Goal: Task Accomplishment & Management: Manage account settings

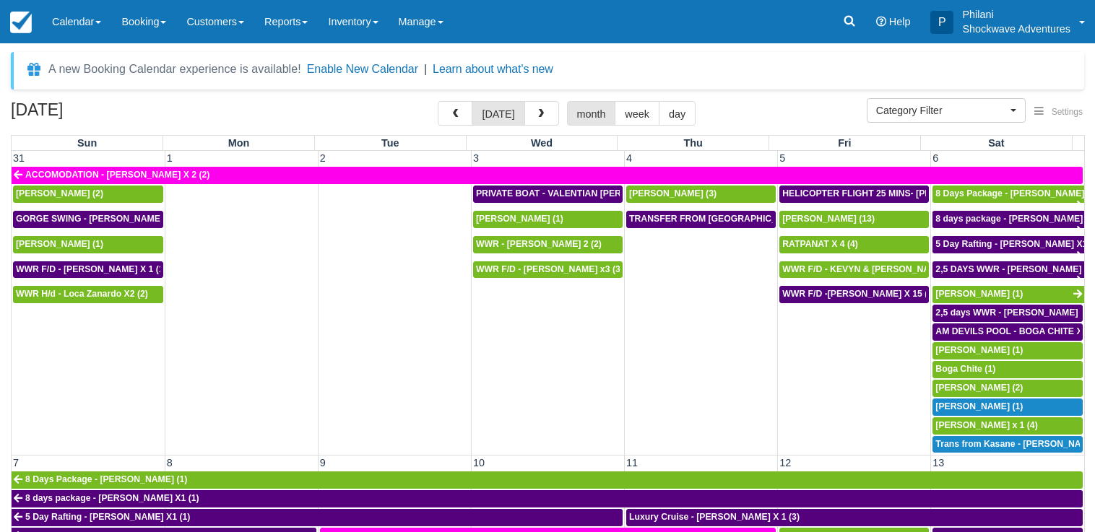
select select
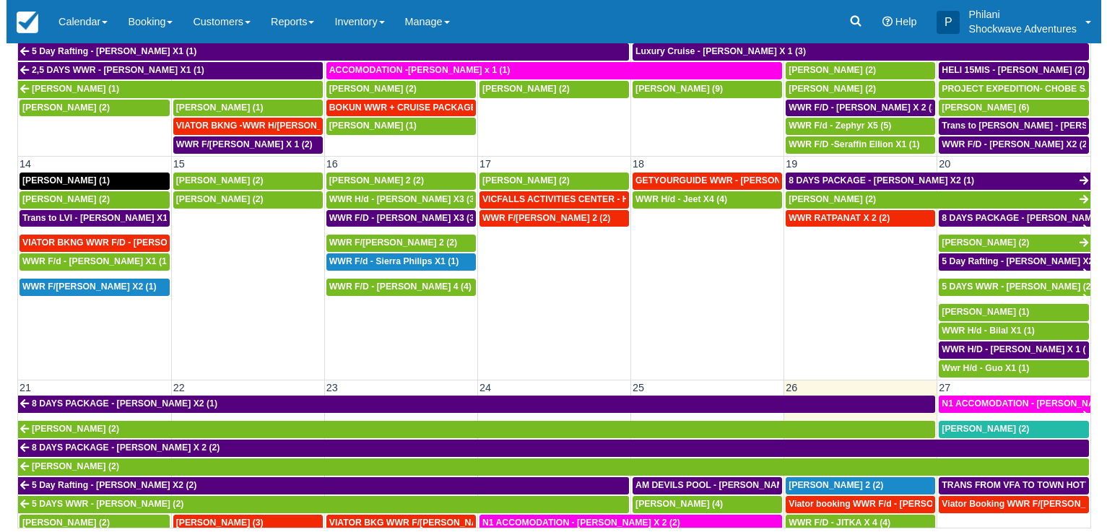
scroll to position [555, 0]
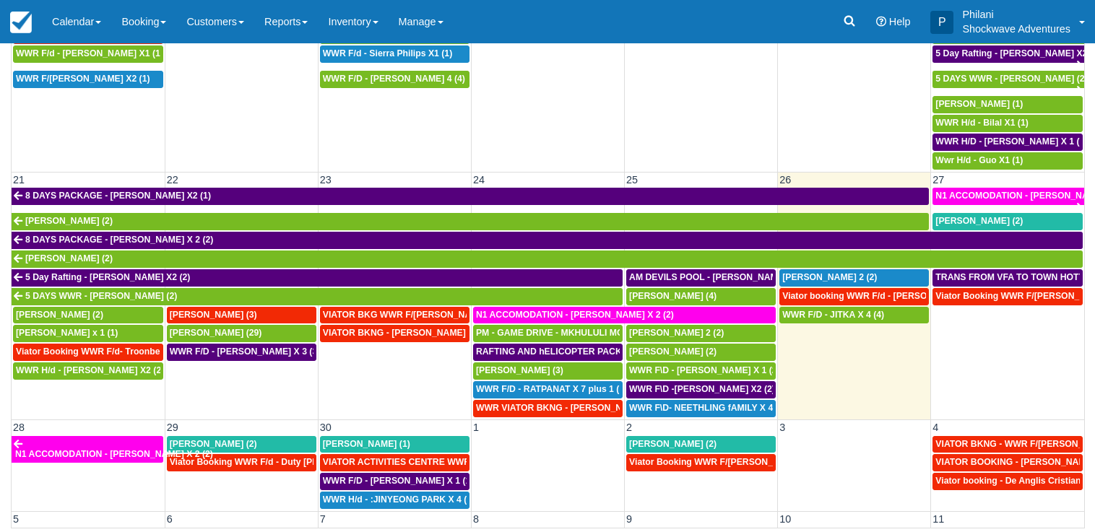
click at [854, 353] on td "WWR F/D - JITKA X 4 (4)" at bounding box center [854, 362] width 153 height 112
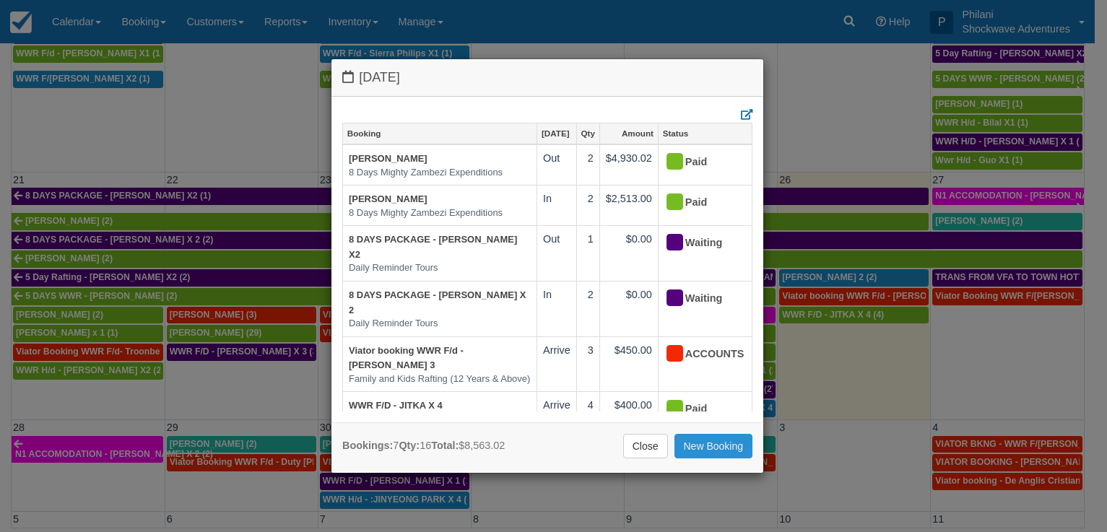
click at [711, 446] on link "New Booking" at bounding box center [714, 446] width 79 height 25
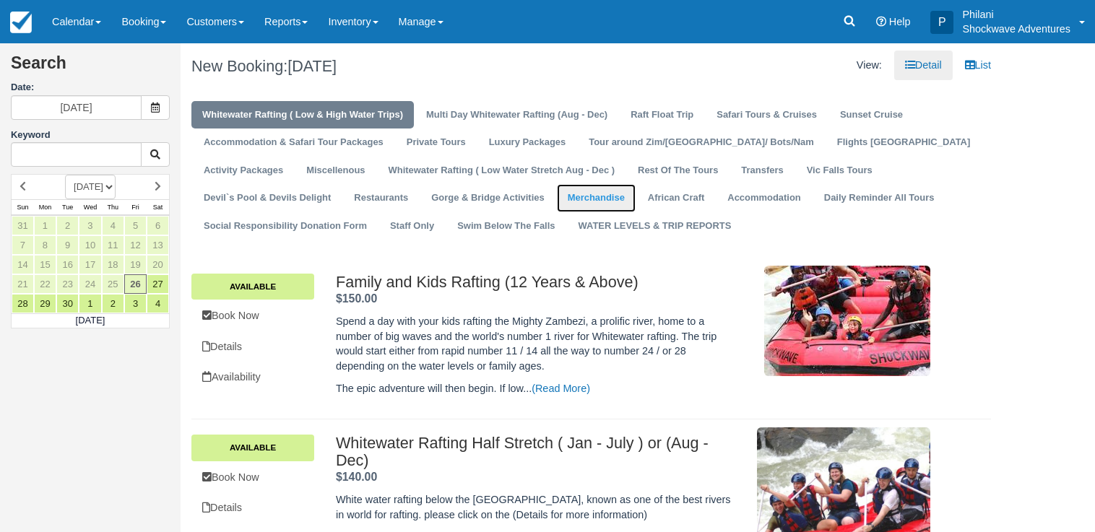
click at [557, 204] on link "Merchandise" at bounding box center [596, 198] width 79 height 28
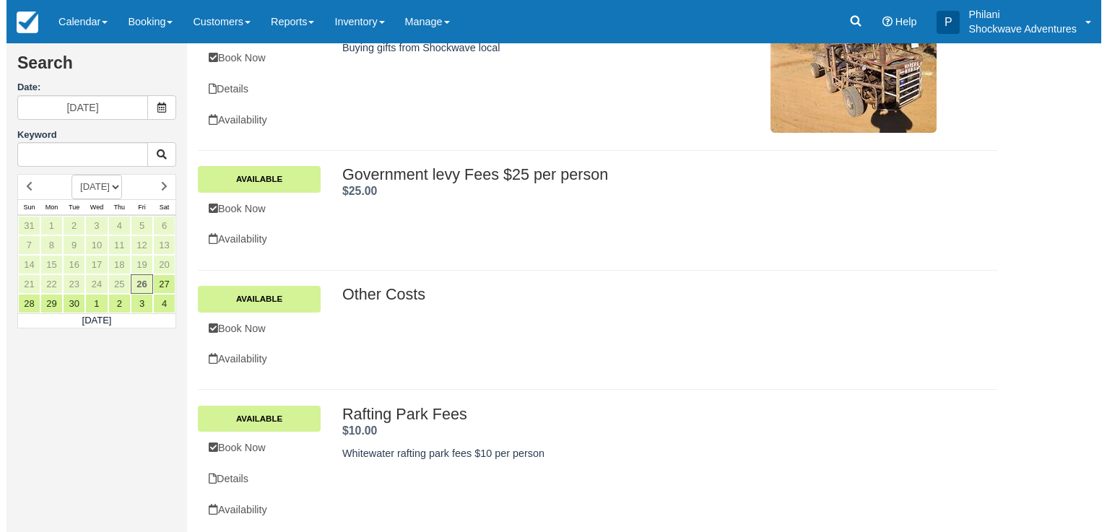
scroll to position [146, 0]
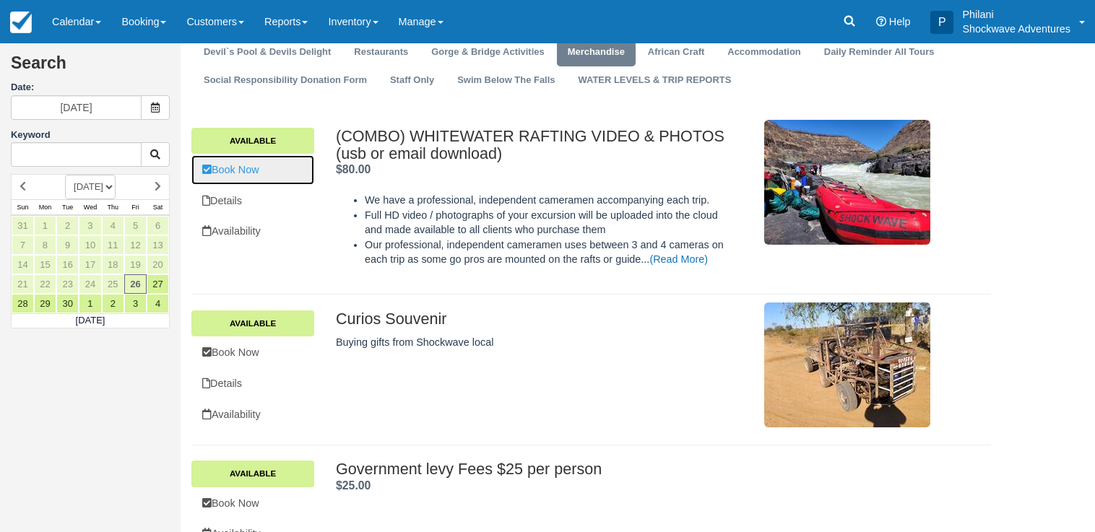
click at [261, 178] on link "Book Now" at bounding box center [252, 170] width 123 height 30
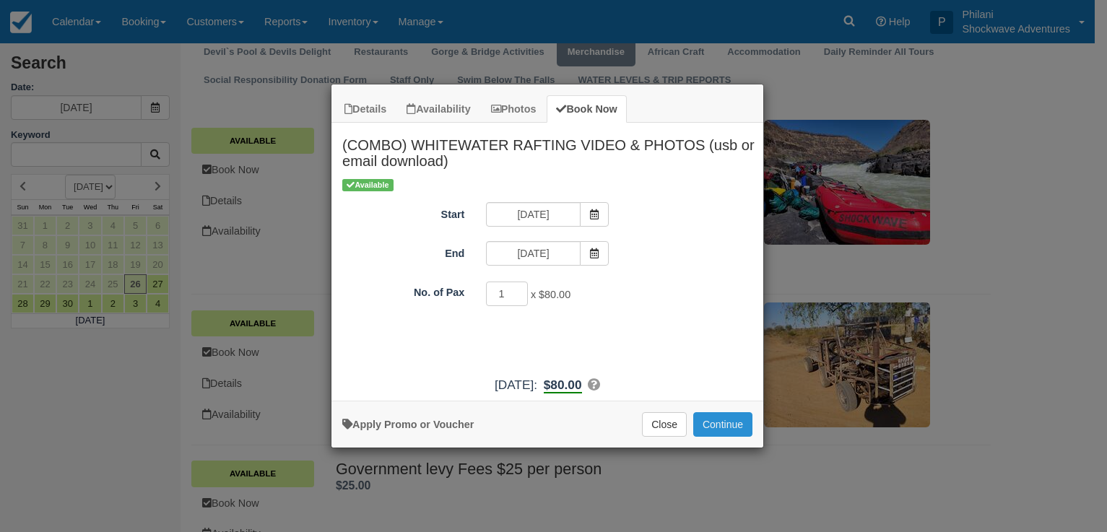
click at [708, 428] on button "Continue" at bounding box center [722, 424] width 59 height 25
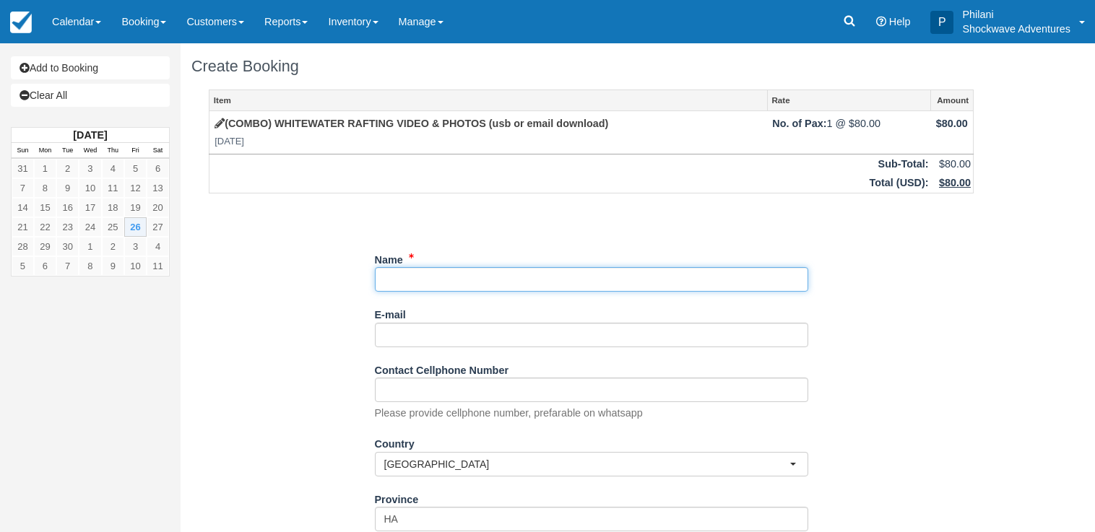
click at [420, 281] on input "Name" at bounding box center [591, 279] width 433 height 25
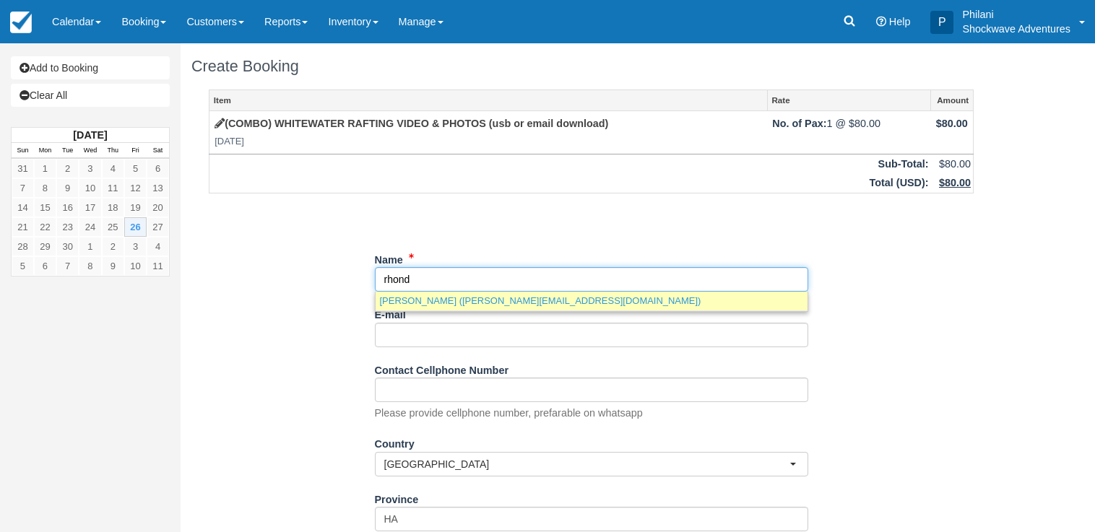
click at [501, 305] on link "Rhonda Ronnie Fetzko (ronniejanine@aol.com)" at bounding box center [592, 301] width 432 height 18
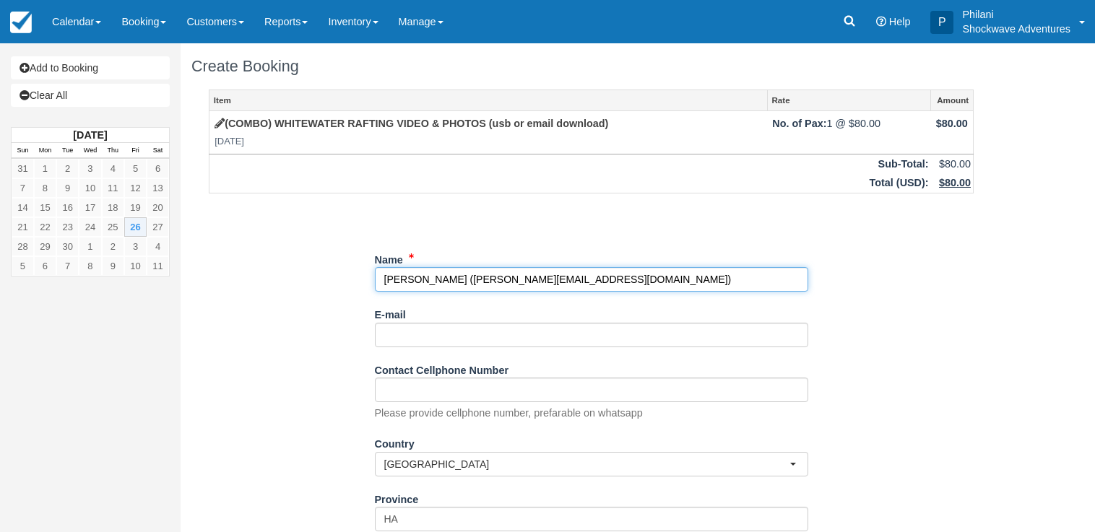
type input "Rhonda Ronnie Fetzko"
type input "ronniejanine@aol.com"
type input "+14077546158"
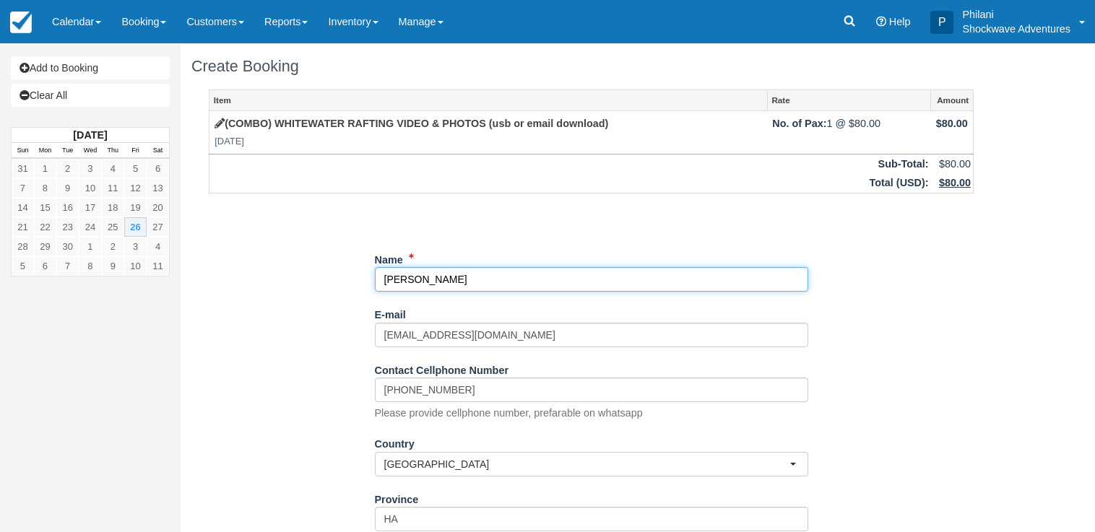
select select "US"
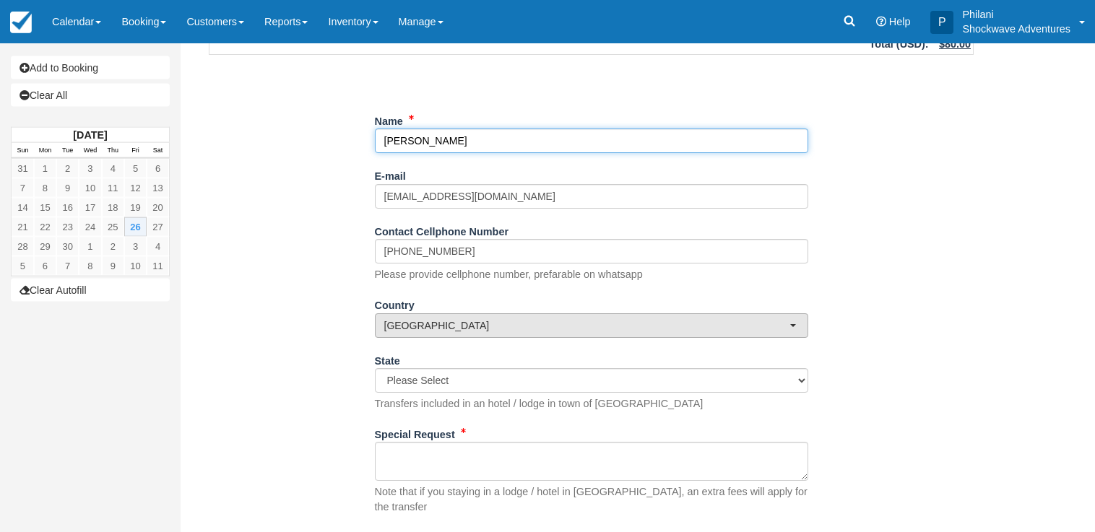
scroll to position [212, 0]
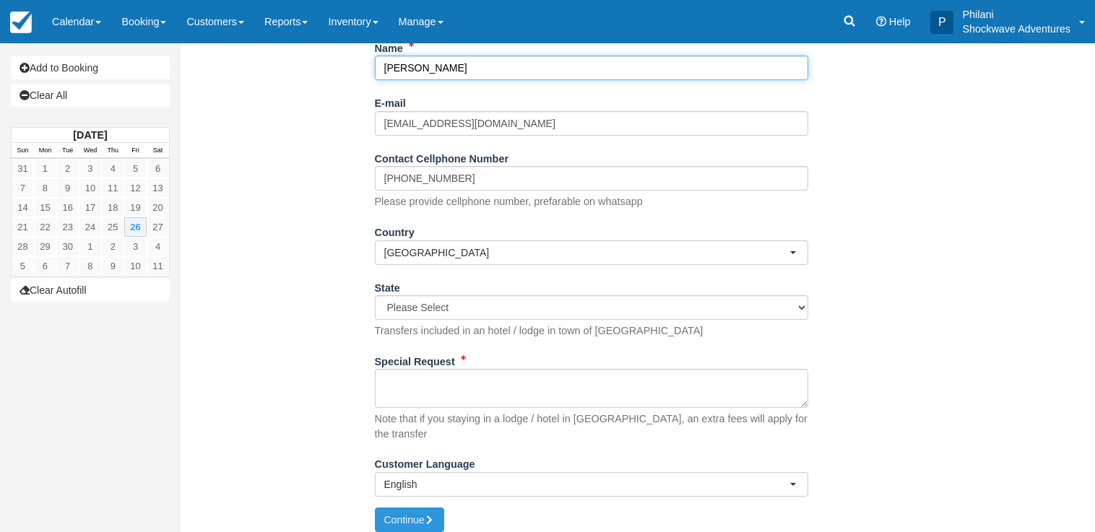
type input "Rhonda Ronnie Fetzko"
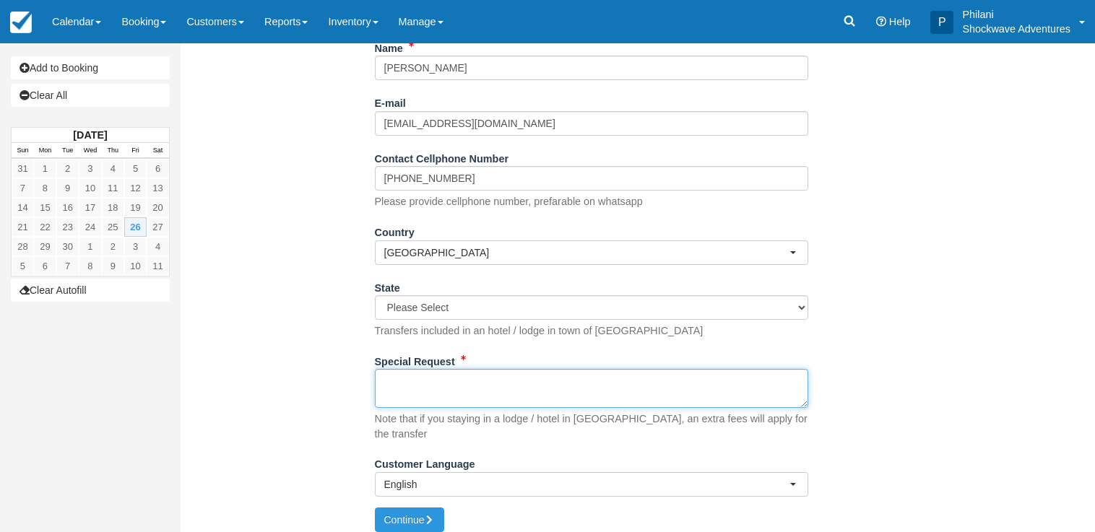
click at [422, 397] on textarea "Special Request" at bounding box center [591, 388] width 433 height 39
type textarea "Multi day video"
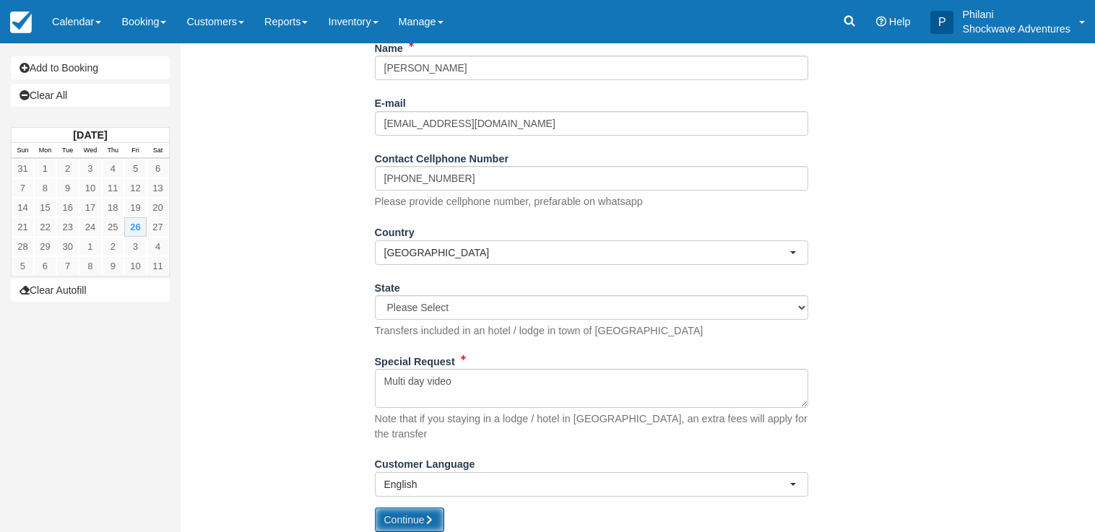
click at [442, 512] on button "Continue" at bounding box center [409, 520] width 69 height 25
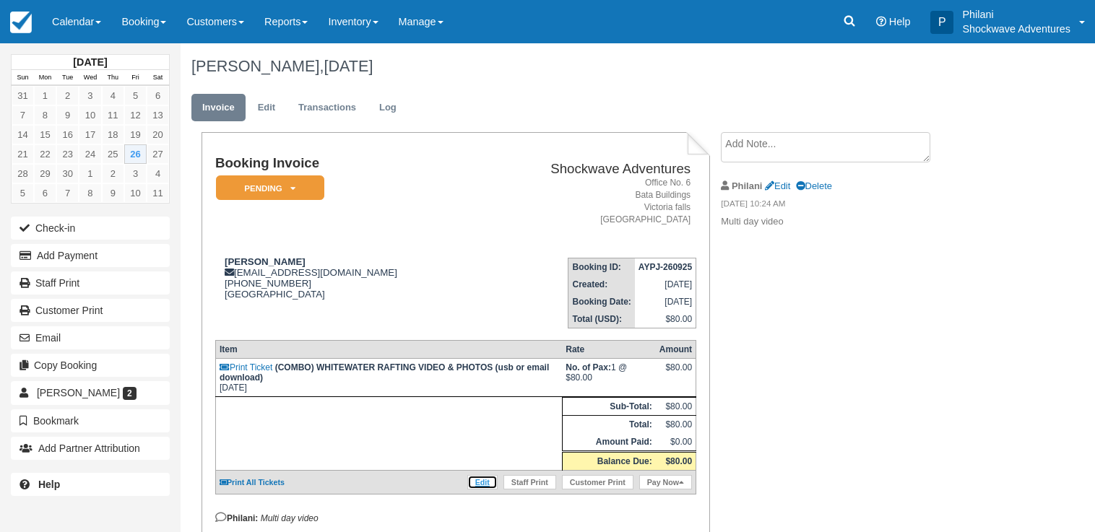
click at [475, 490] on link "Edit" at bounding box center [482, 482] width 30 height 14
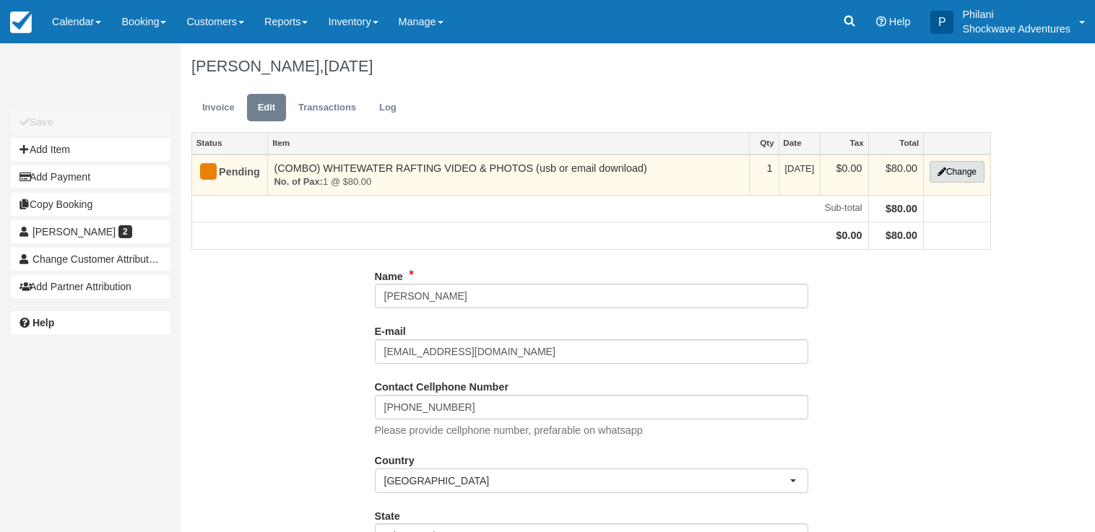
click at [958, 178] on button "Change" at bounding box center [956, 172] width 55 height 22
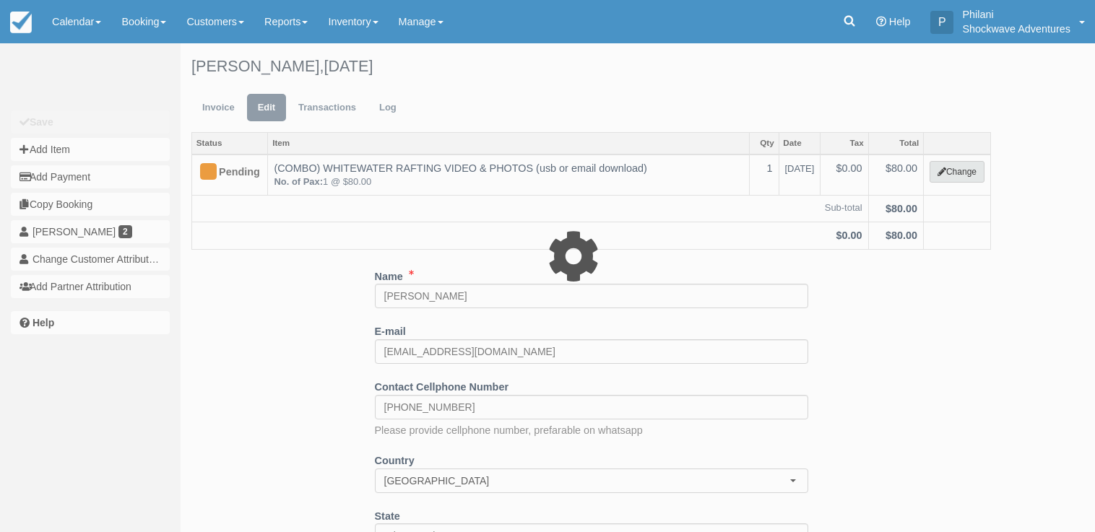
type input "80.00"
select select "31"
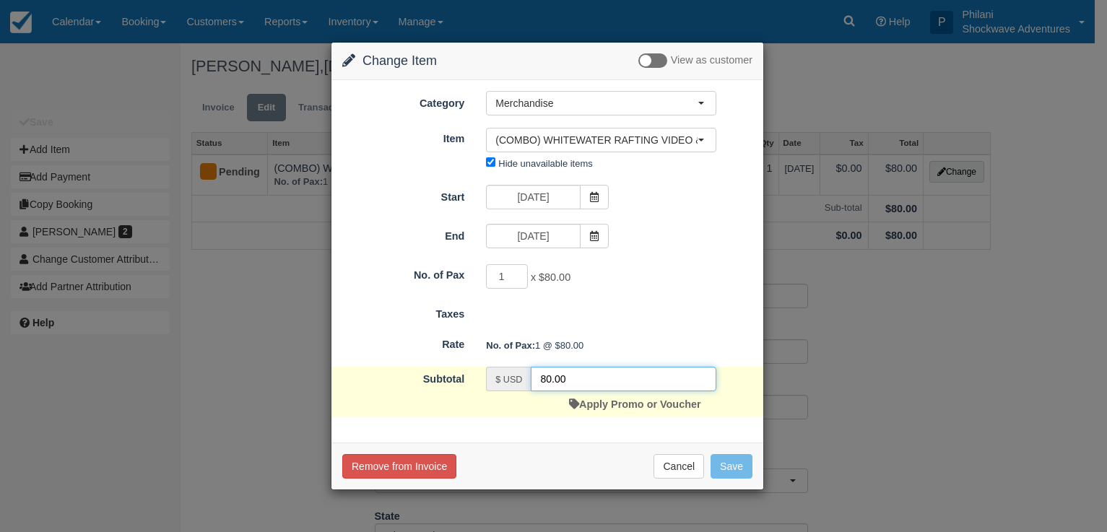
click at [546, 381] on input "80.00" at bounding box center [624, 379] width 186 height 25
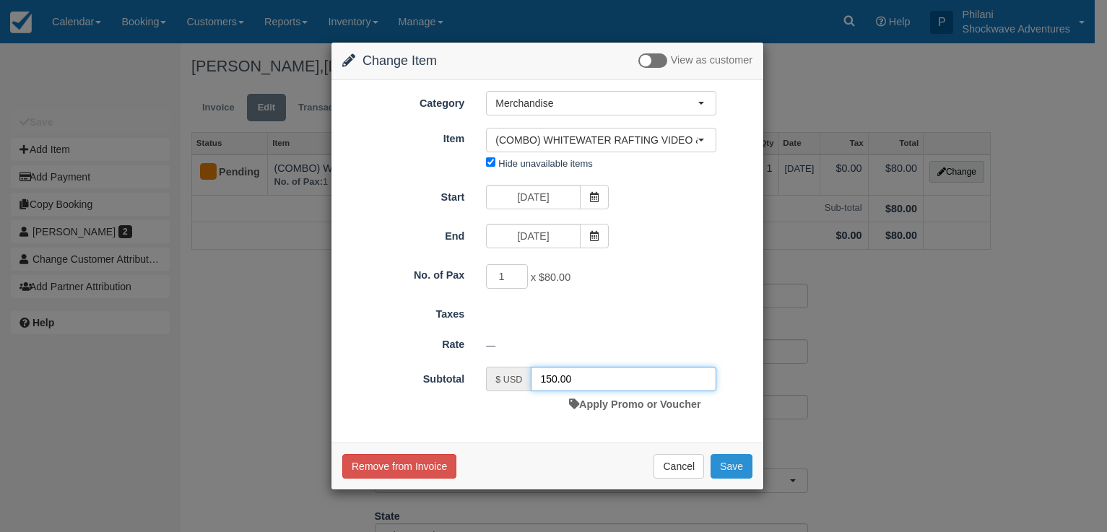
type input "150.00"
click at [732, 469] on button "Save" at bounding box center [732, 466] width 42 height 25
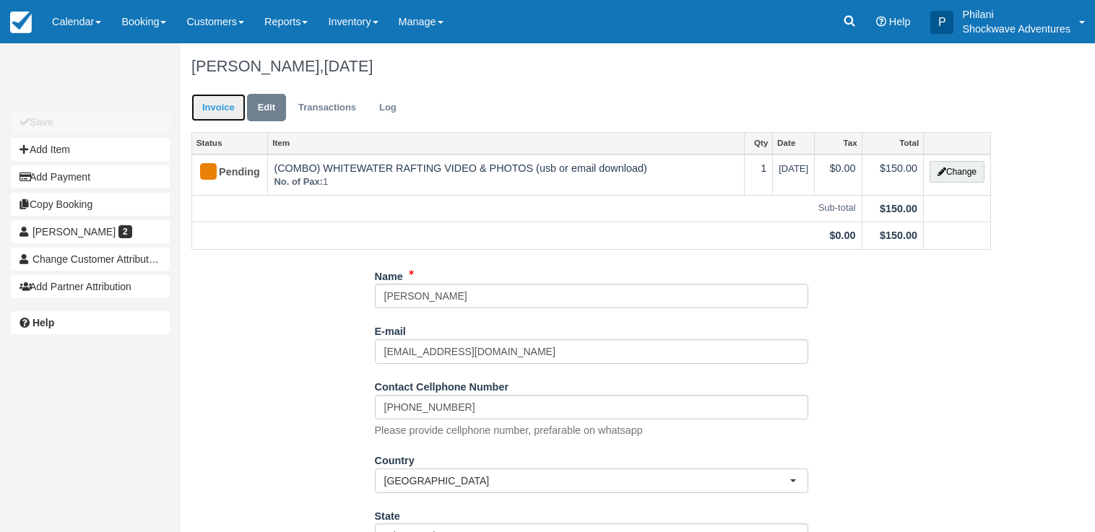
click at [241, 111] on link "Invoice" at bounding box center [218, 108] width 54 height 28
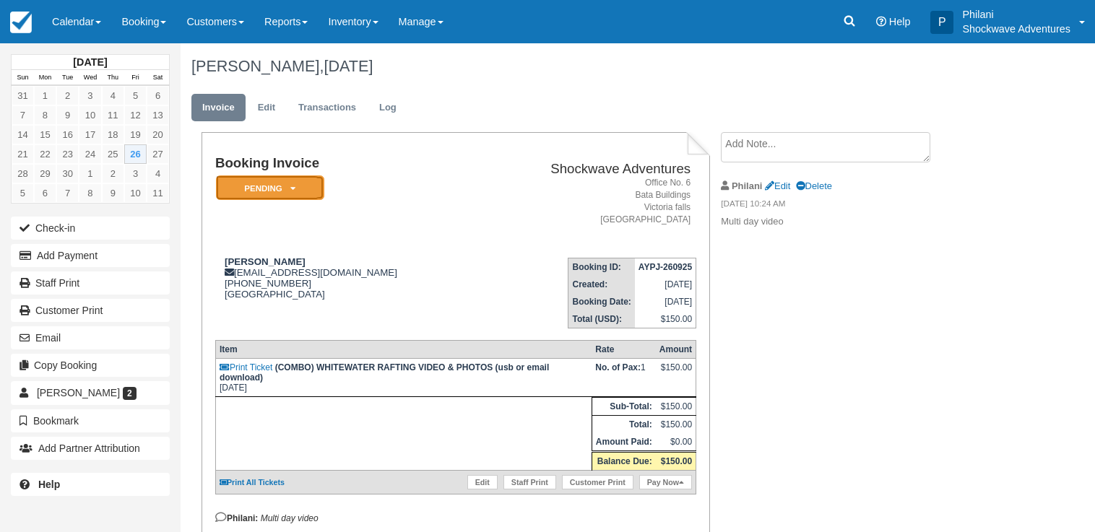
click at [288, 190] on em "Pending" at bounding box center [270, 187] width 108 height 25
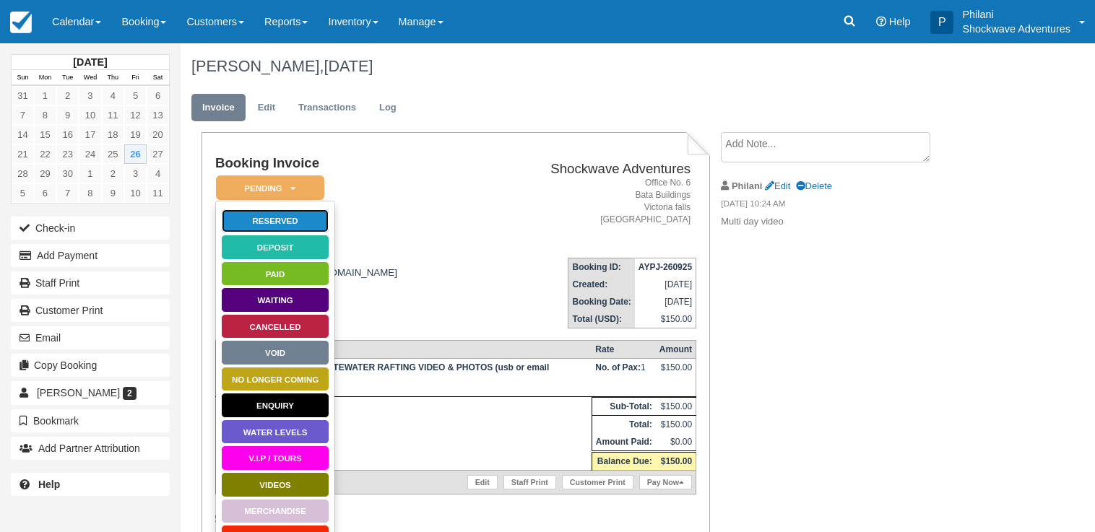
click at [288, 223] on link "Reserved" at bounding box center [275, 221] width 108 height 25
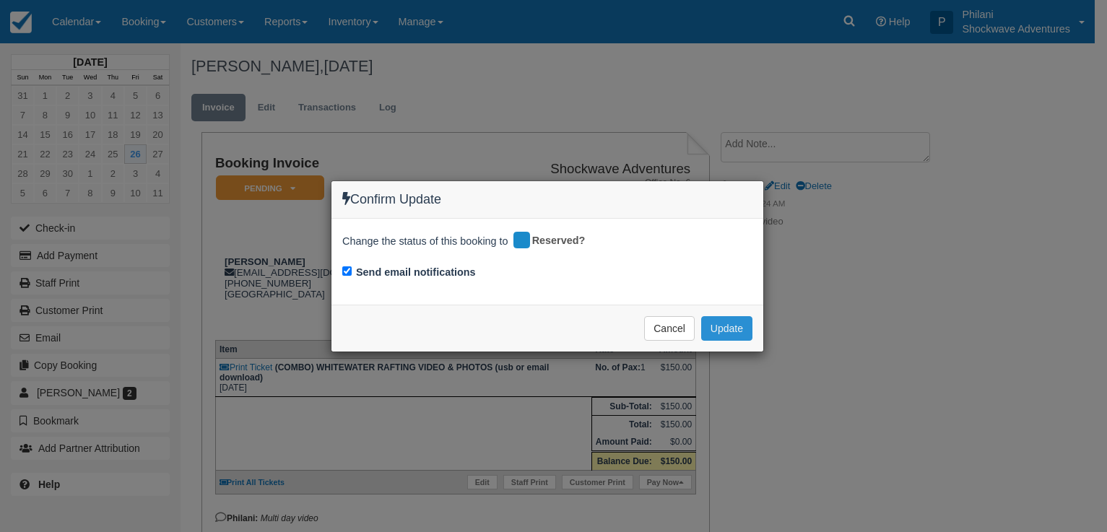
click at [738, 333] on button "Update" at bounding box center [726, 328] width 51 height 25
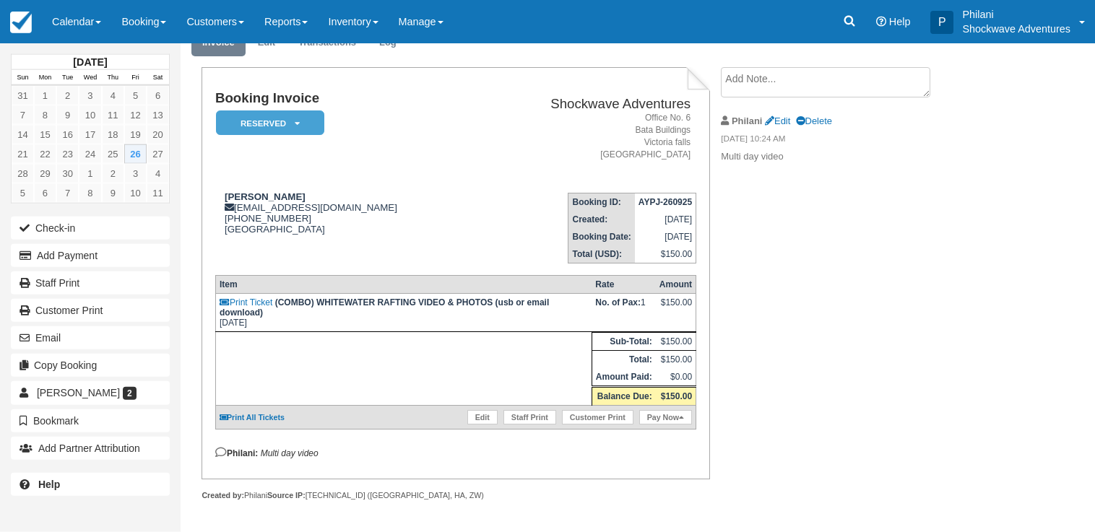
scroll to position [76, 0]
click at [483, 117] on address "Office [STREET_ADDRESS]" at bounding box center [586, 137] width 207 height 50
click at [86, 19] on link "Calendar" at bounding box center [76, 21] width 69 height 43
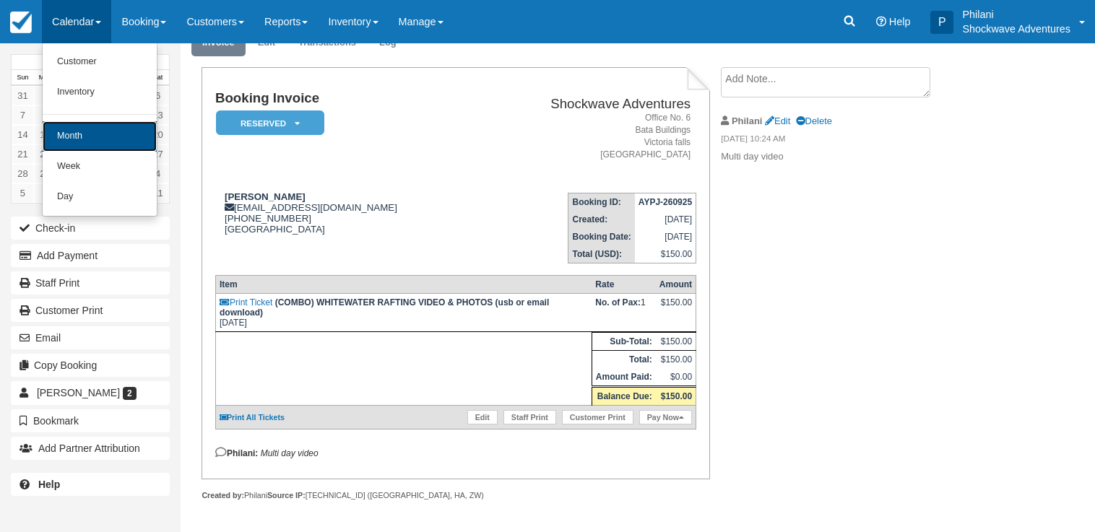
click at [112, 139] on link "Month" at bounding box center [100, 136] width 114 height 30
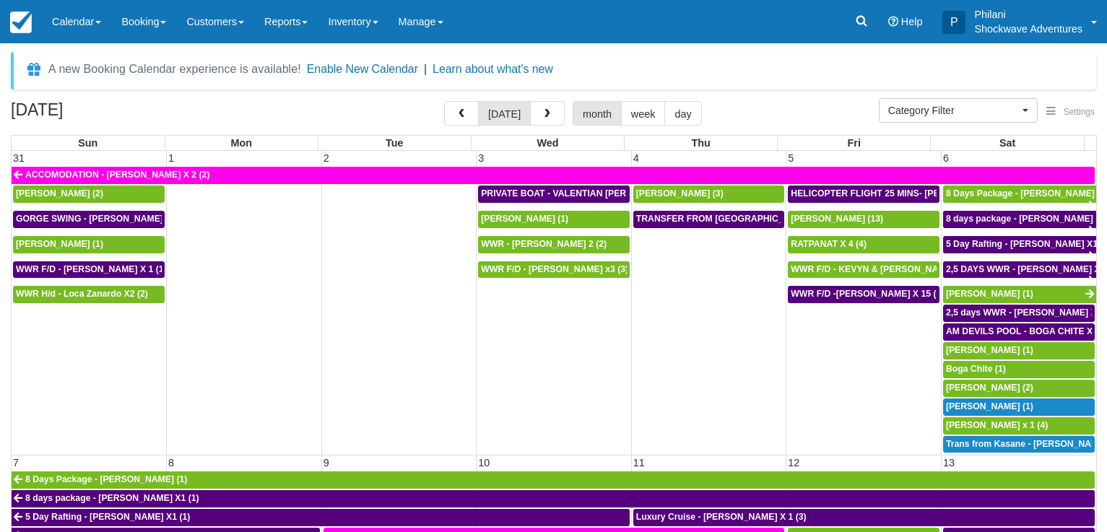
select select
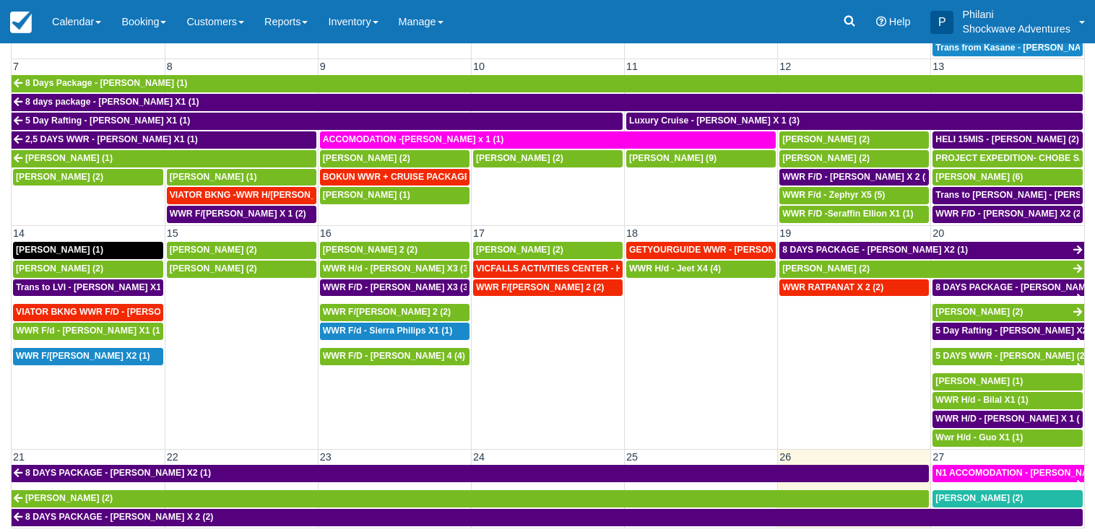
scroll to position [555, 0]
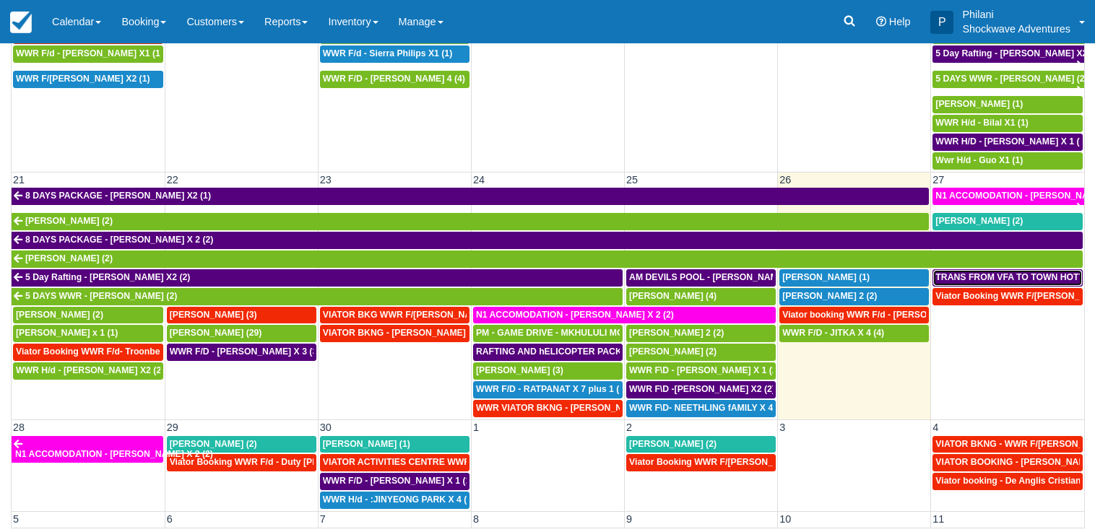
click at [1040, 276] on span "TRANS FROM VFA TO TOWN HOTYELS - [PERSON_NAME] X 2 (2)" at bounding box center [1073, 277] width 277 height 10
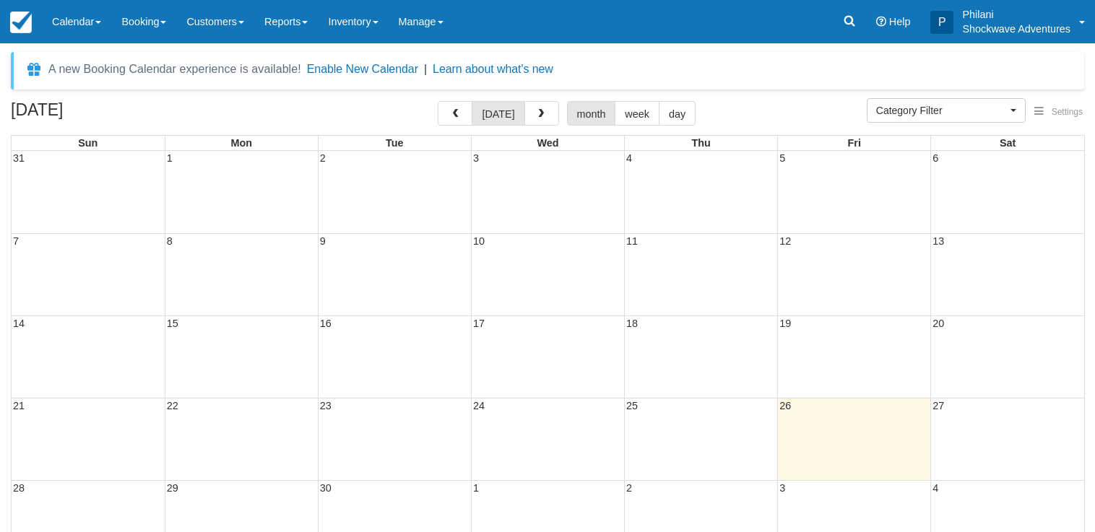
select select
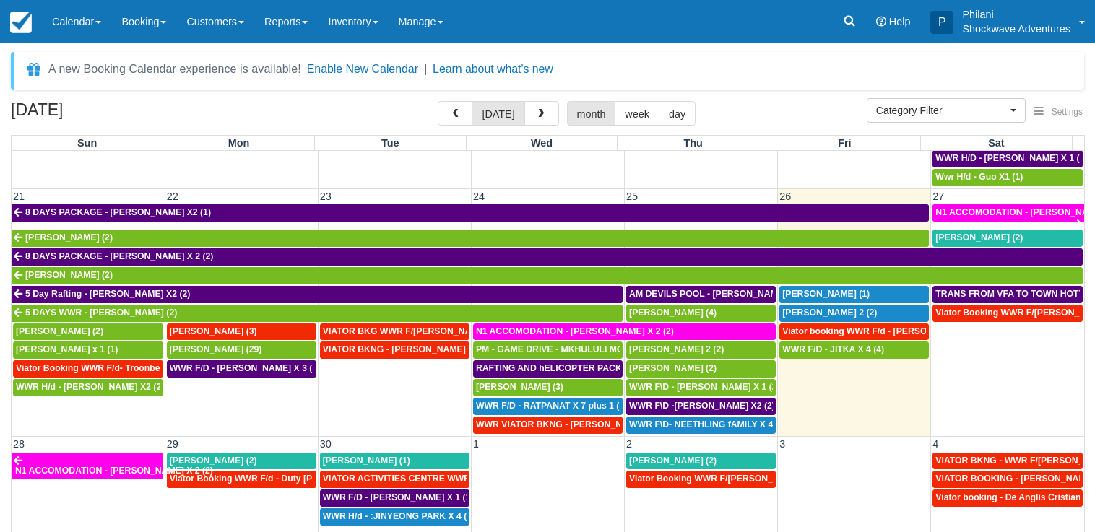
scroll to position [624, 0]
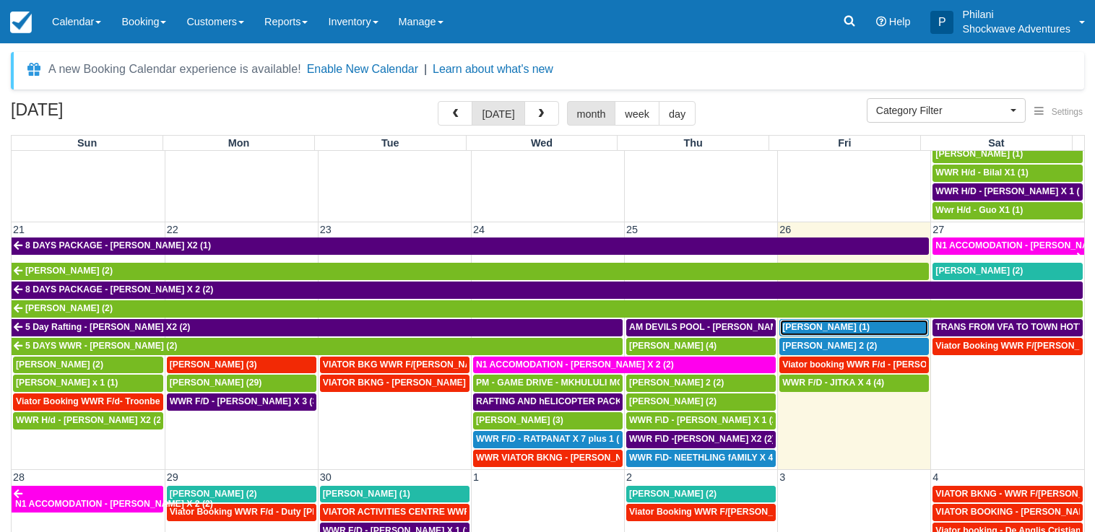
click at [818, 330] on span "[PERSON_NAME] (1)" at bounding box center [825, 327] width 87 height 10
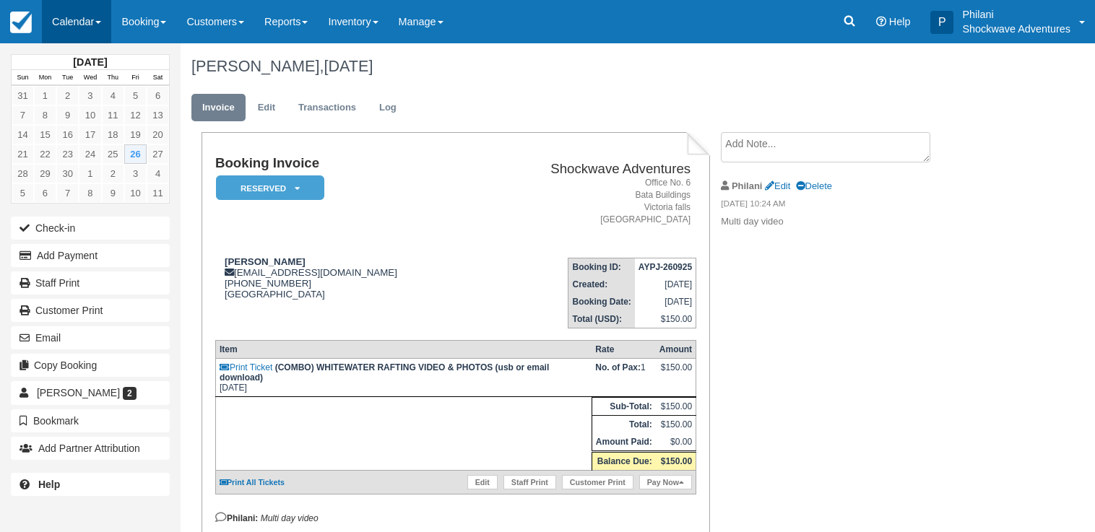
click at [85, 19] on link "Calendar" at bounding box center [76, 21] width 69 height 43
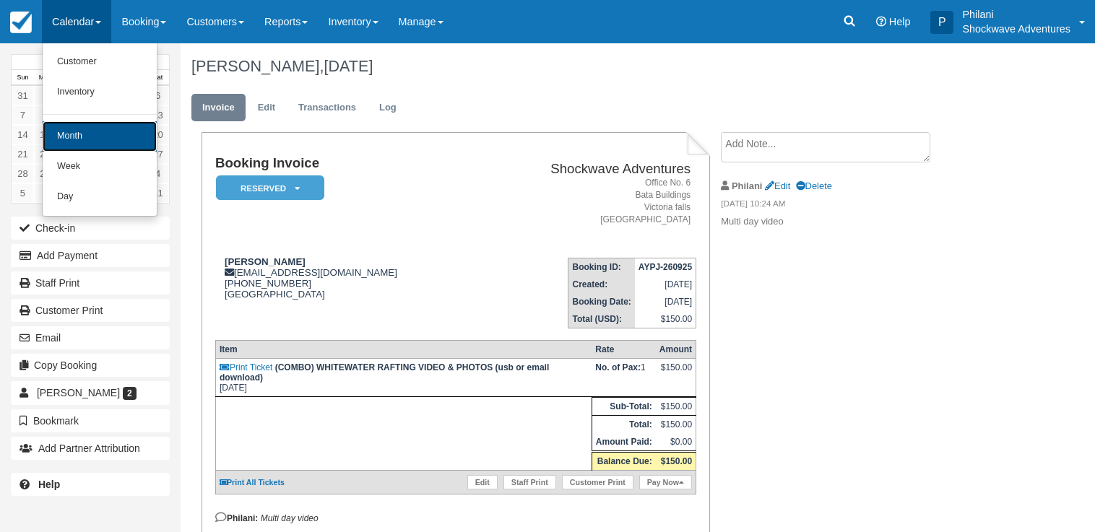
click at [98, 134] on link "Month" at bounding box center [100, 136] width 114 height 30
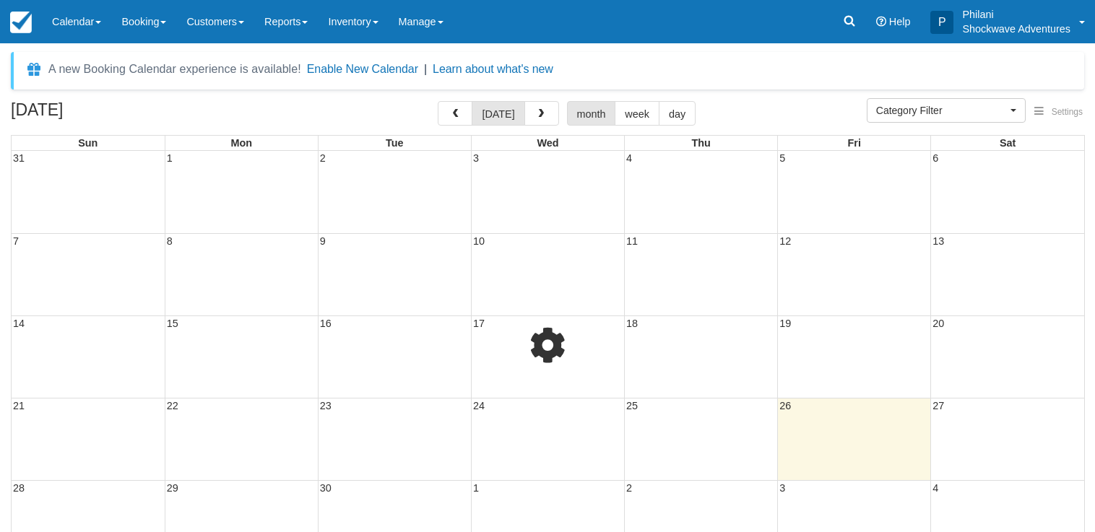
select select
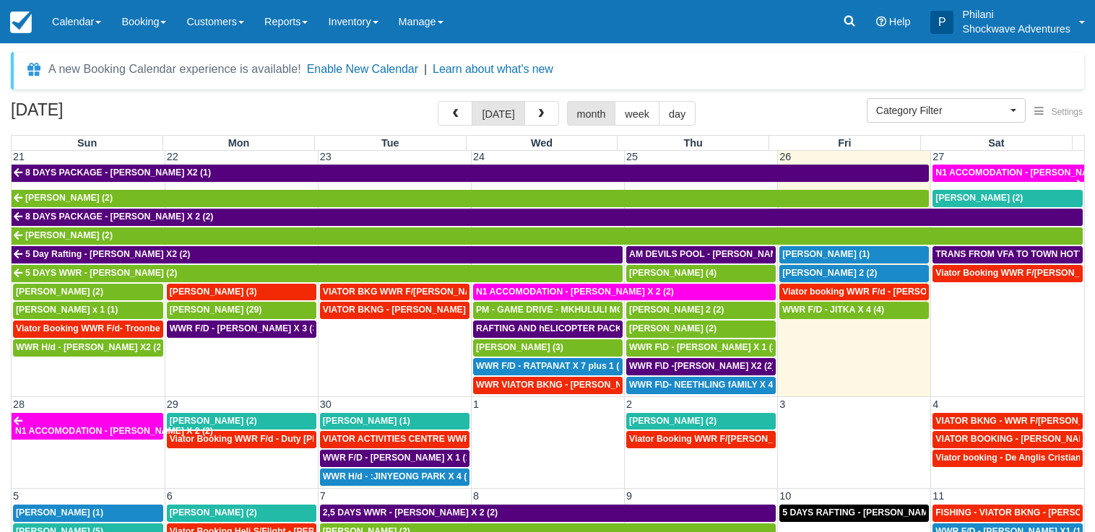
scroll to position [706, 0]
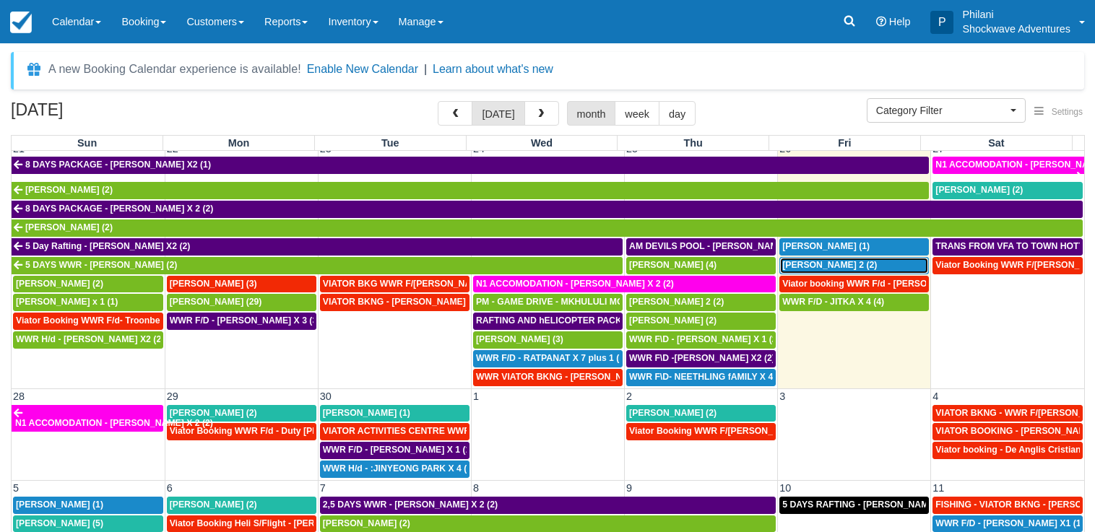
click at [798, 264] on span "[PERSON_NAME] 2 (2)" at bounding box center [829, 265] width 95 height 10
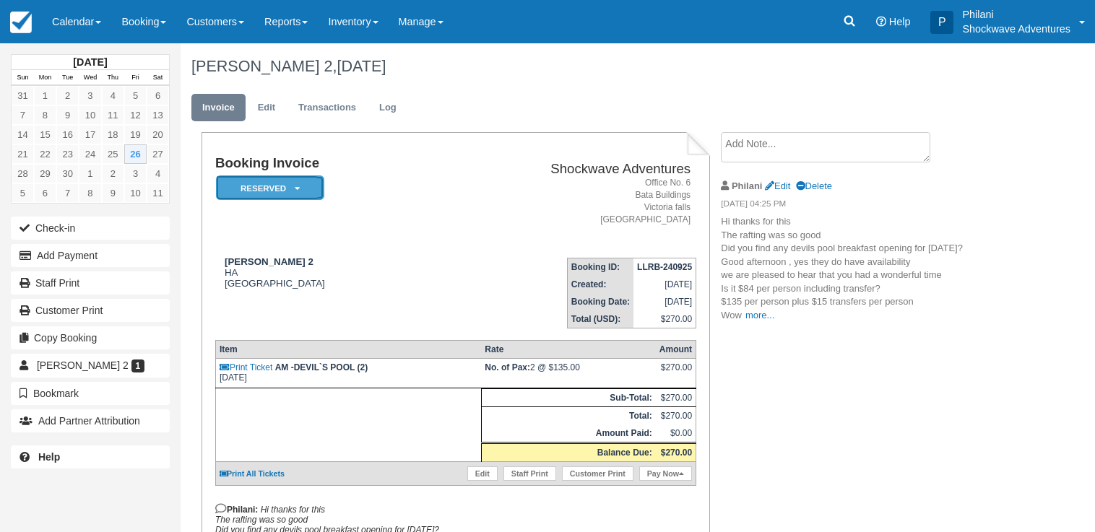
click at [278, 190] on em "Reserved" at bounding box center [270, 187] width 108 height 25
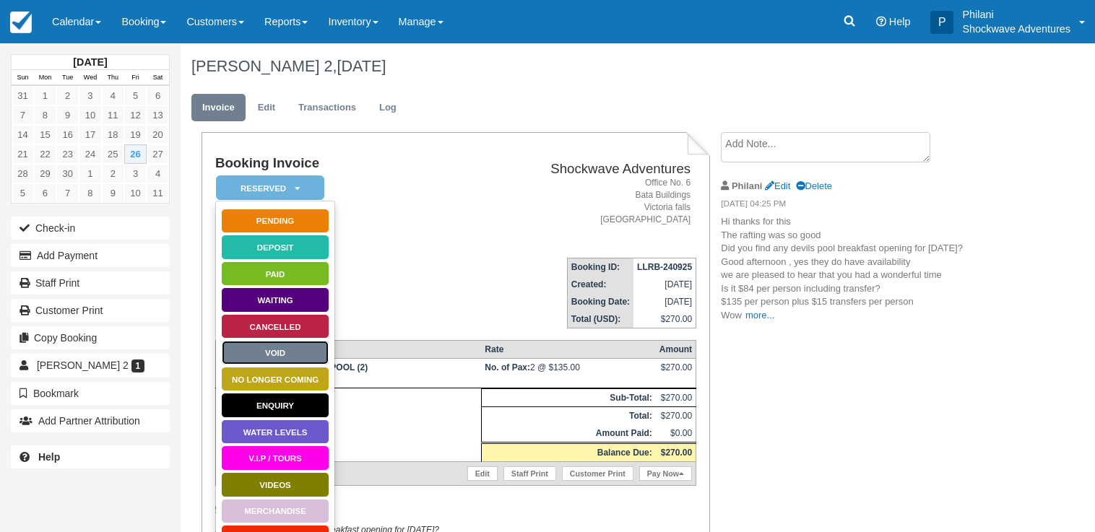
click at [292, 352] on link "Void" at bounding box center [275, 352] width 108 height 25
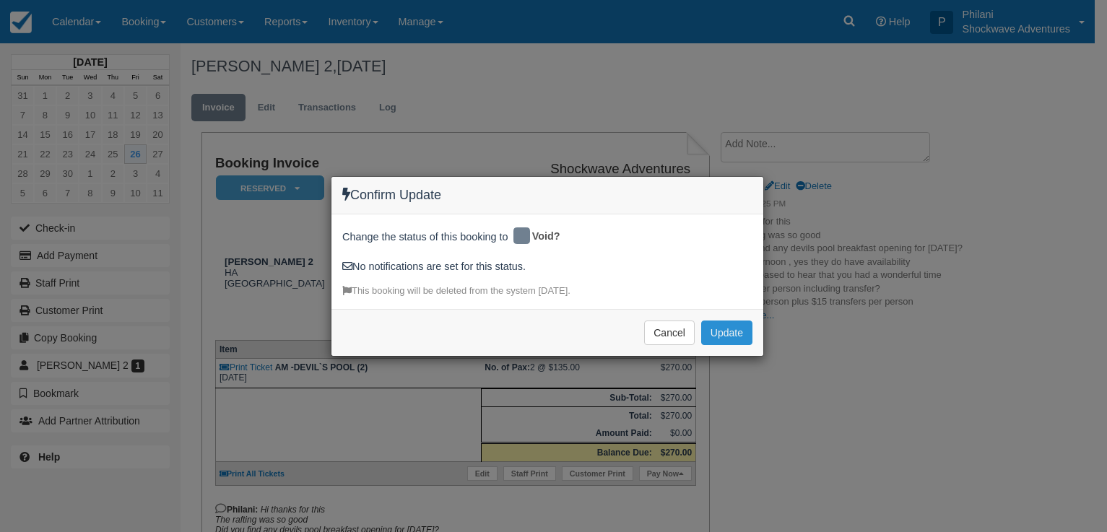
click at [722, 337] on button "Update" at bounding box center [726, 333] width 51 height 25
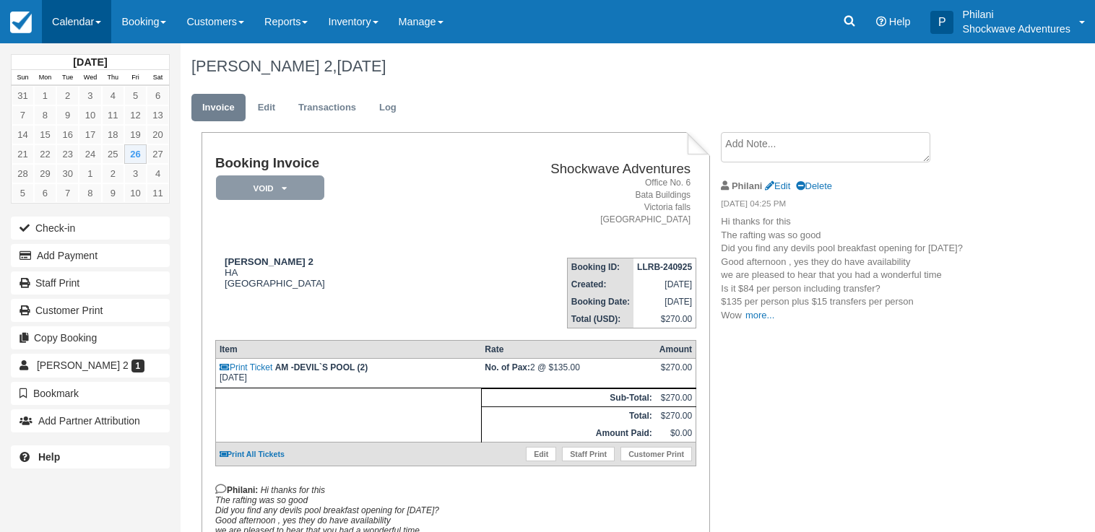
click at [79, 19] on link "Calendar" at bounding box center [76, 21] width 69 height 43
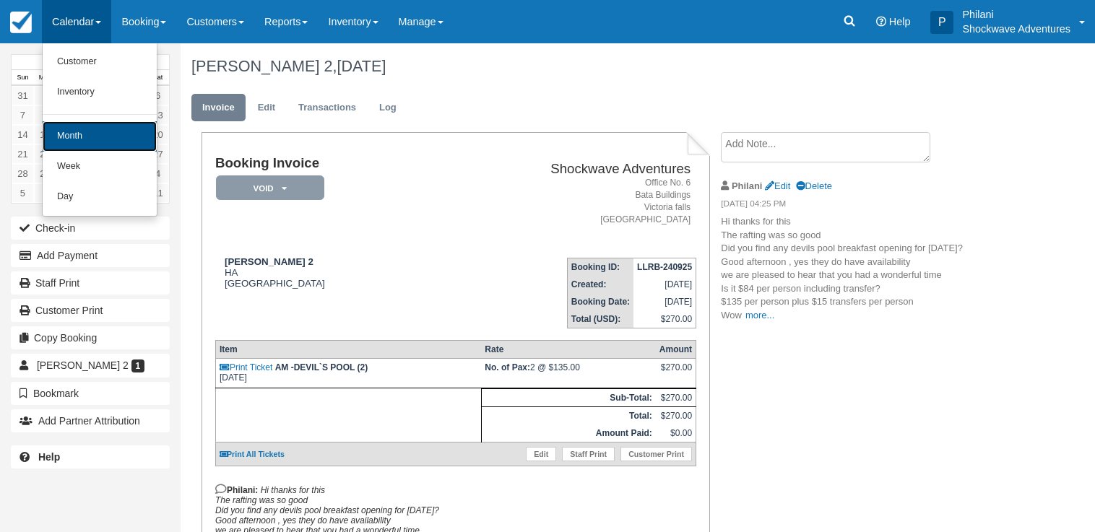
click at [116, 136] on link "Month" at bounding box center [100, 136] width 114 height 30
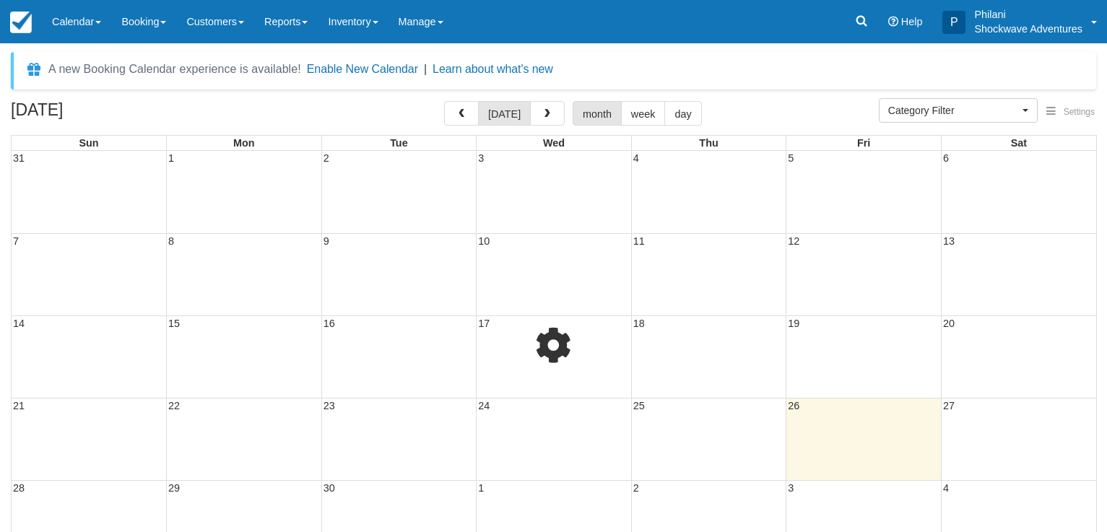
select select
